Goal: Task Accomplishment & Management: Use online tool/utility

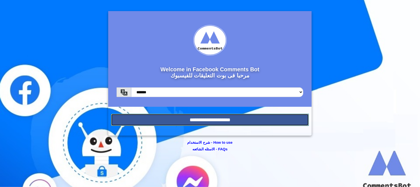
click at [220, 120] on input "**********" at bounding box center [210, 120] width 198 height 12
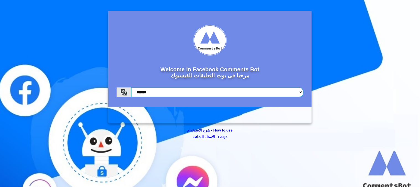
click at [162, 92] on select "******* *******" at bounding box center [217, 92] width 172 height 10
